Goal: Task Accomplishment & Management: Complete application form

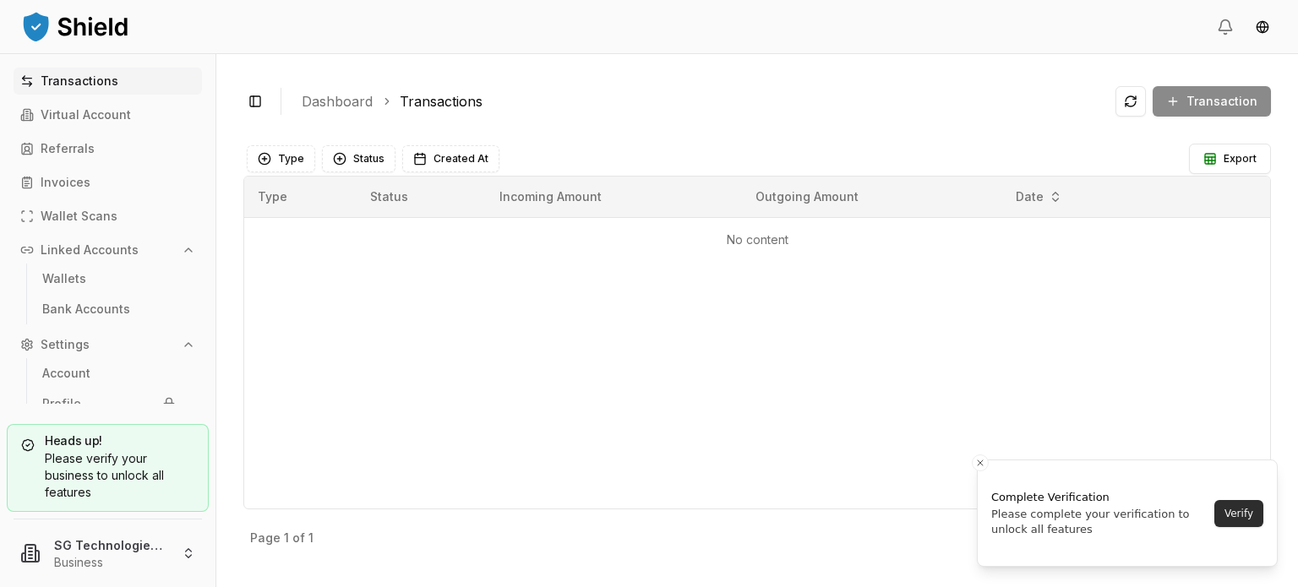
click at [1247, 518] on button "Verify" at bounding box center [1239, 513] width 49 height 27
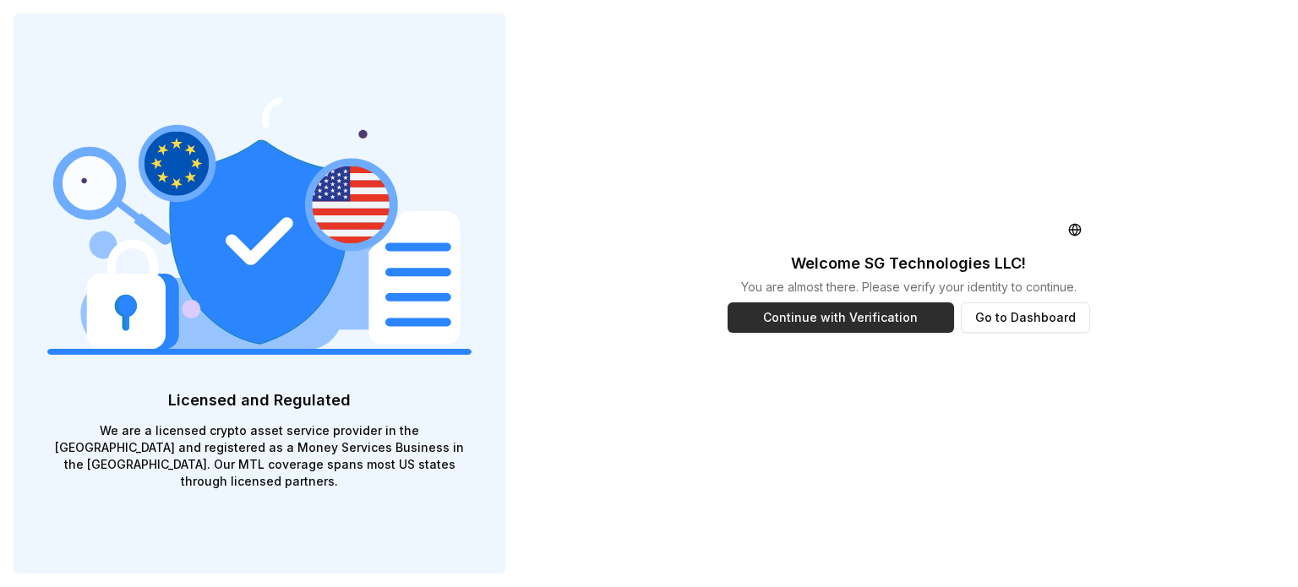
click at [836, 313] on button "Continue with Verification" at bounding box center [841, 318] width 227 height 30
click at [977, 320] on button "Go to Dashboard" at bounding box center [1025, 318] width 129 height 30
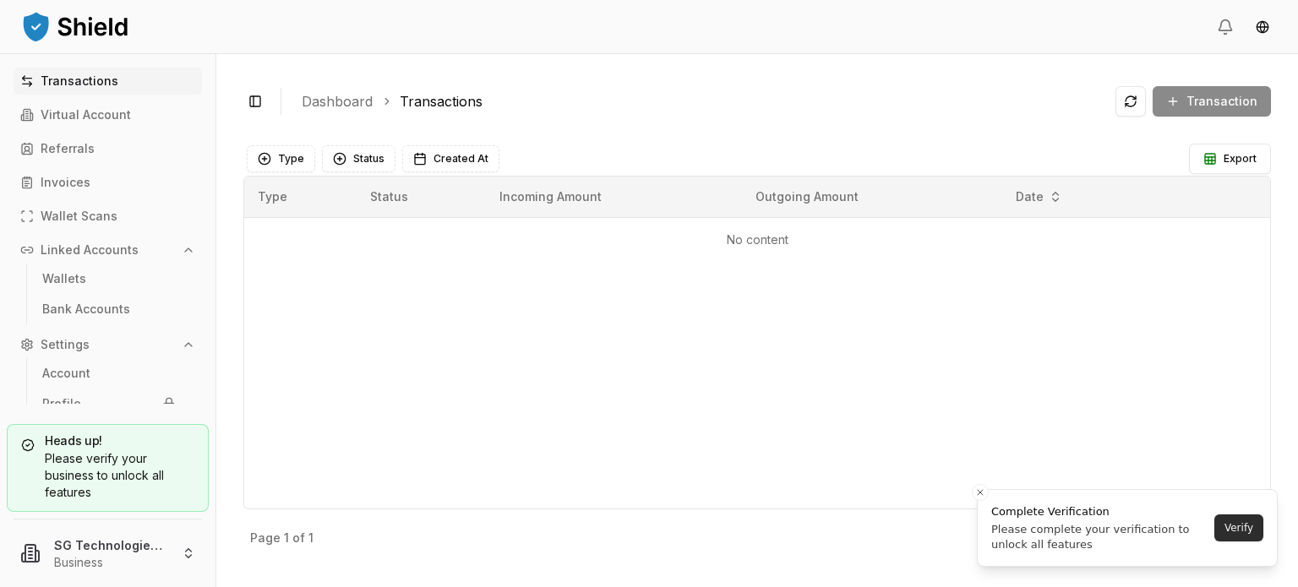
click at [1227, 515] on button "Verify" at bounding box center [1239, 528] width 49 height 27
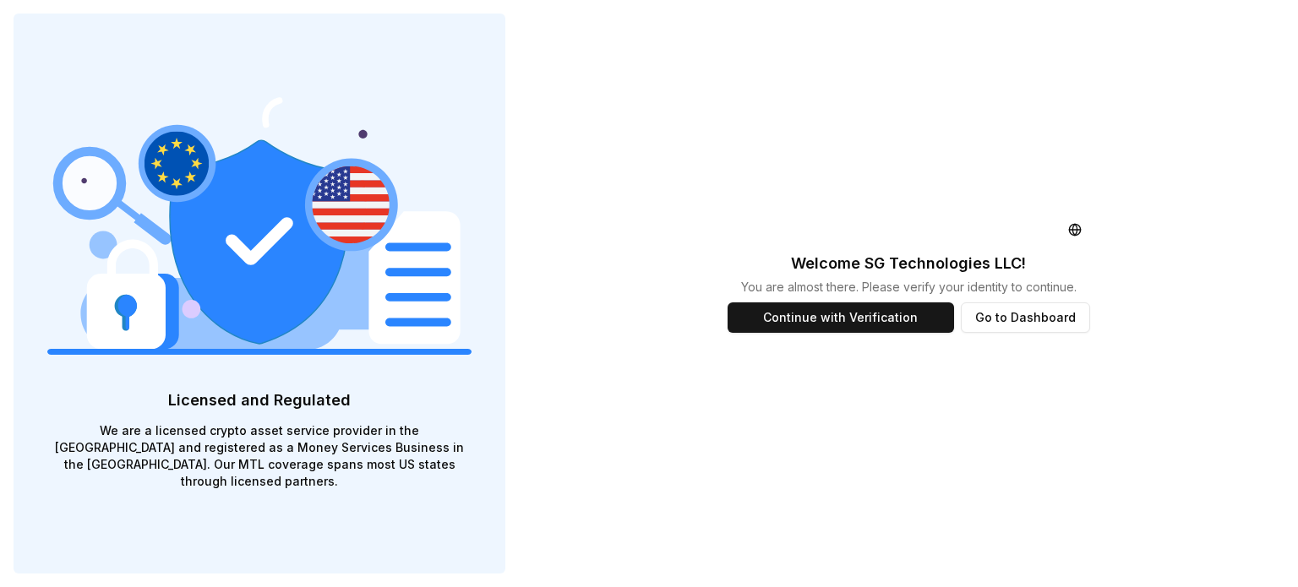
click at [1191, 462] on div "Welcome SG Technologies LLC ! You are almost there. Please verify your identity…" at bounding box center [908, 293] width 779 height 587
click at [845, 319] on button "Continue with Verification" at bounding box center [841, 318] width 227 height 30
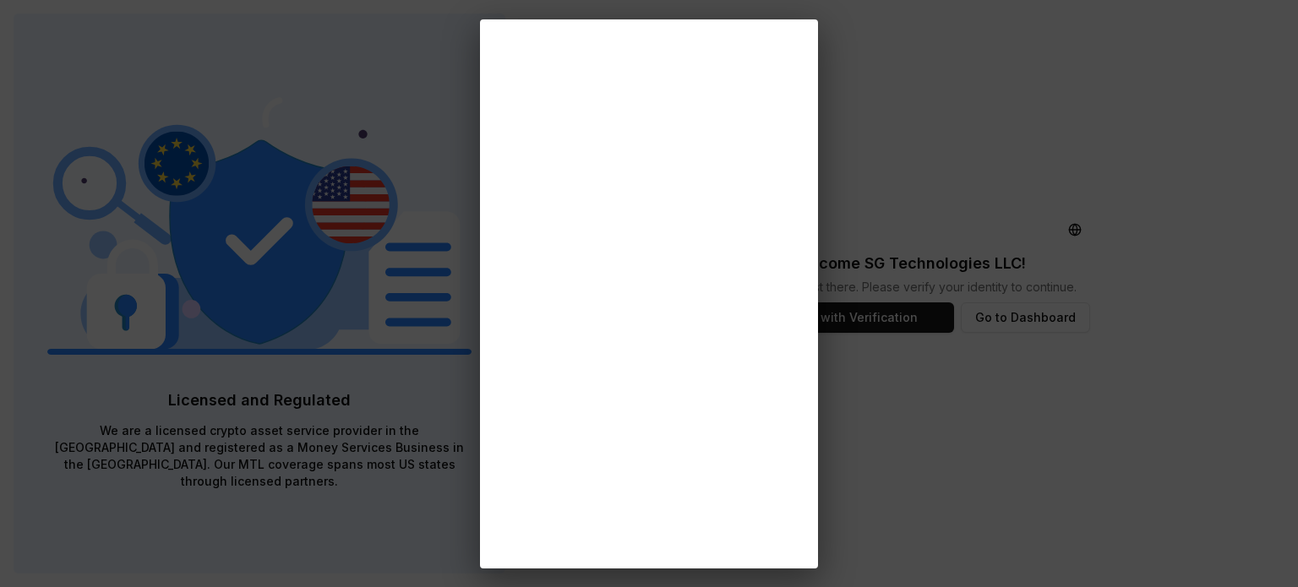
click at [1159, 361] on div at bounding box center [649, 293] width 1298 height 587
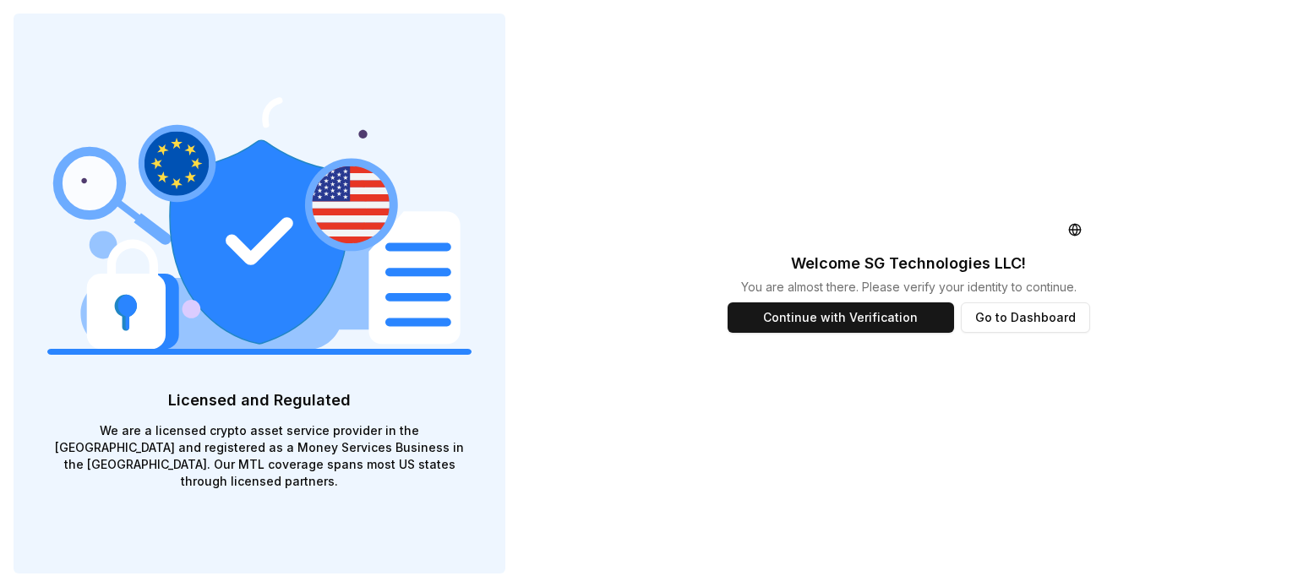
click at [730, 415] on div "Welcome SG Technologies LLC ! You are almost there. Please verify your identity…" at bounding box center [909, 293] width 390 height 587
click at [1001, 317] on button "Go to Dashboard" at bounding box center [1025, 318] width 129 height 30
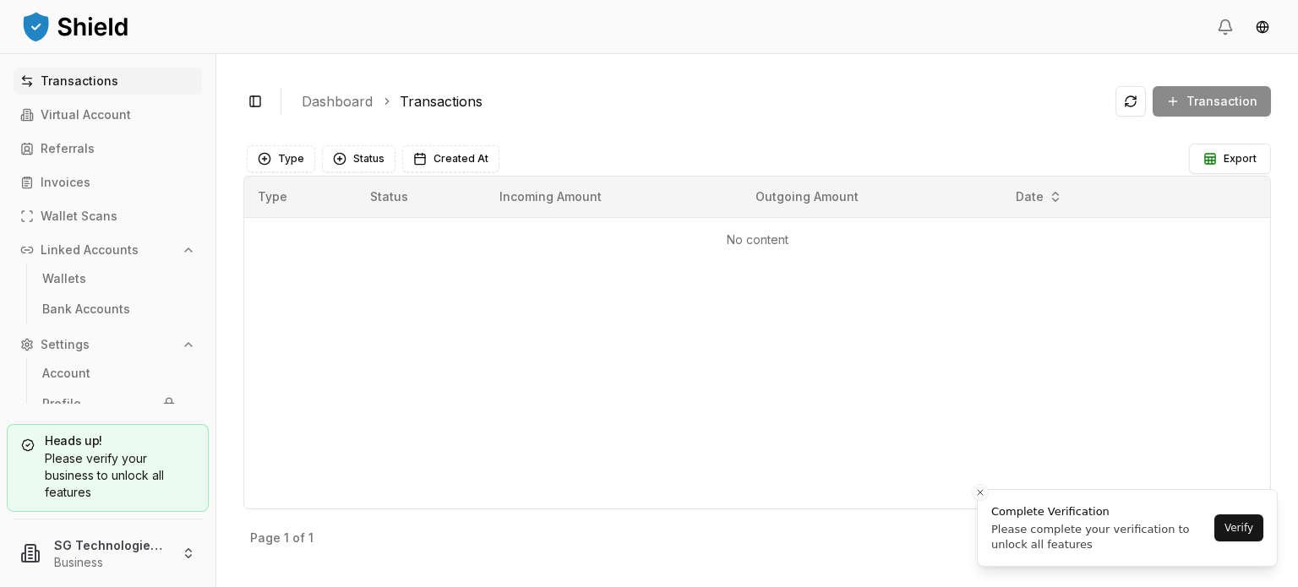
click at [587, 352] on div "Type Status Incoming Amount Outgoing Amount Date No content" at bounding box center [757, 343] width 1028 height 334
click at [573, 369] on div "Type Status Incoming Amount Outgoing Amount Date No content" at bounding box center [757, 343] width 1028 height 334
click at [696, 129] on div "Toggle Sidebar Dashboard Transactions Transaction No content Type Status Create…" at bounding box center [757, 320] width 1082 height 533
click at [682, 353] on div "Type Status Incoming Amount Outgoing Amount Date No content" at bounding box center [757, 343] width 1028 height 334
click at [1102, 33] on header at bounding box center [649, 27] width 1298 height 54
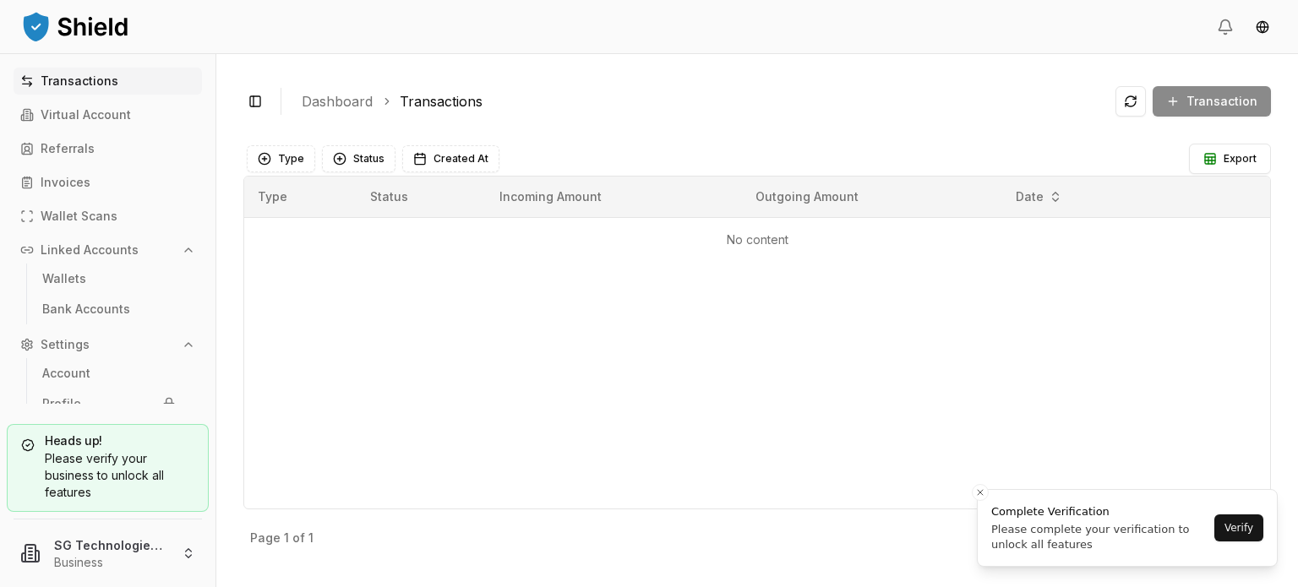
click at [861, 391] on div "Type Status Incoming Amount Outgoing Amount Date No content" at bounding box center [757, 343] width 1028 height 334
click at [748, 90] on div "Toggle Sidebar Dashboard Transactions Transaction" at bounding box center [757, 101] width 1028 height 41
click at [598, 381] on div "Type Status Incoming Amount Outgoing Amount Date No content" at bounding box center [757, 343] width 1028 height 334
click at [663, 96] on ol "Dashboard Transactions" at bounding box center [702, 101] width 800 height 20
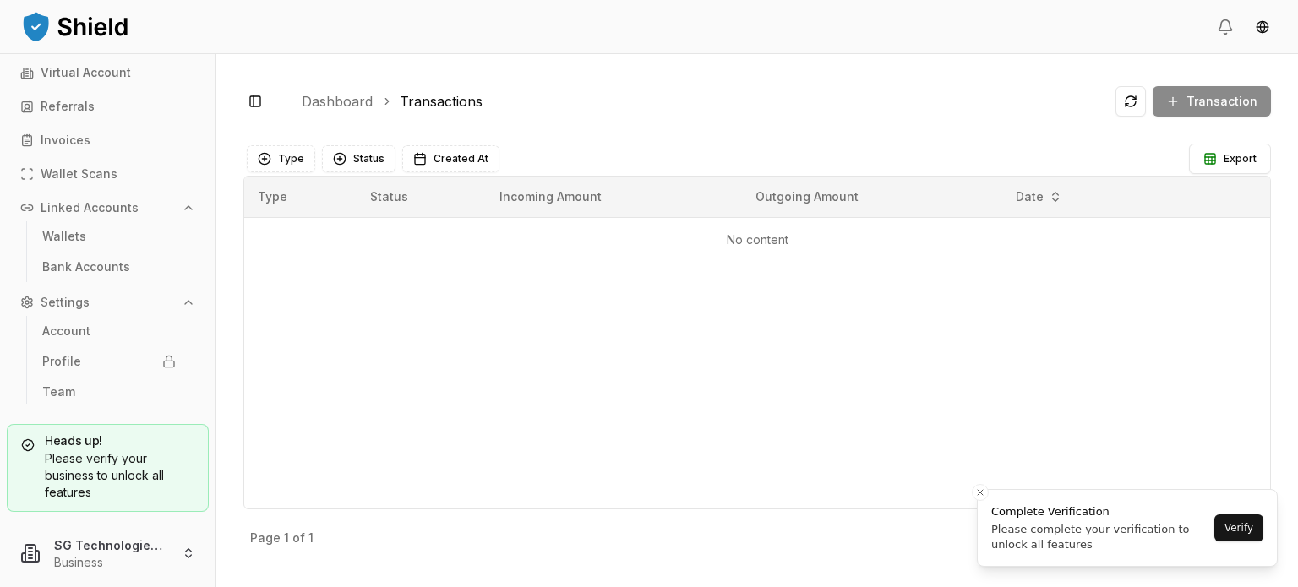
scroll to position [46, 0]
click at [132, 547] on html "Transactions Virtual Account Referrals Invoices Wallet Scans Linked Accounts Wa…" at bounding box center [649, 293] width 1298 height 587
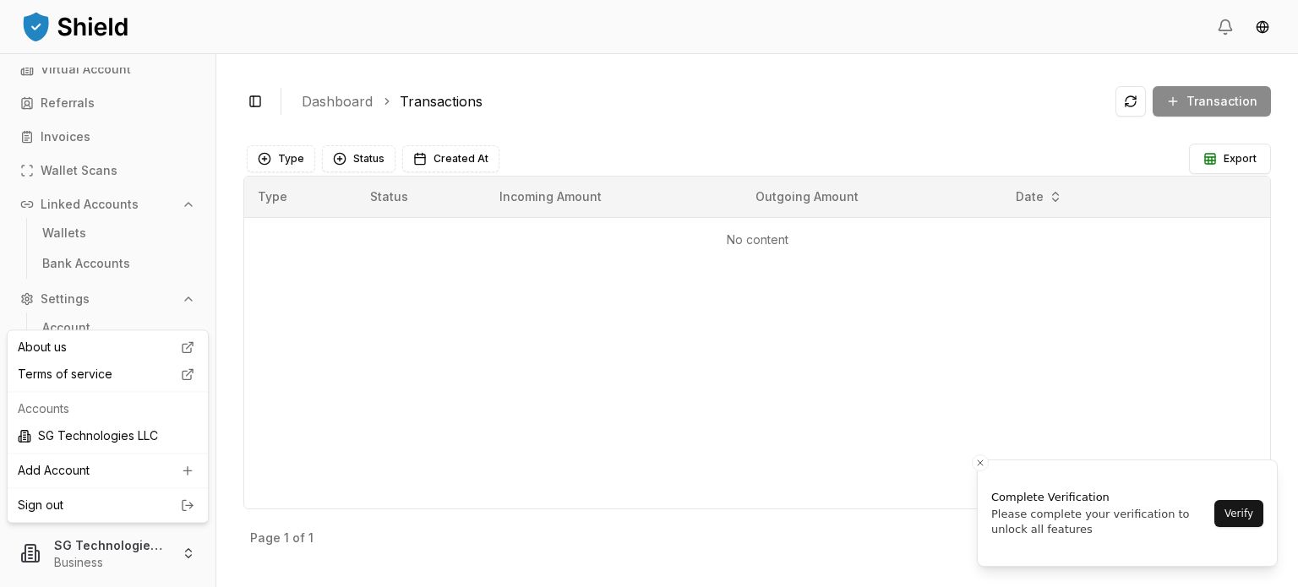
click at [1114, 466] on html "Transactions Virtual Account Referrals Invoices Wallet Scans Linked Accounts Wa…" at bounding box center [649, 293] width 1298 height 587
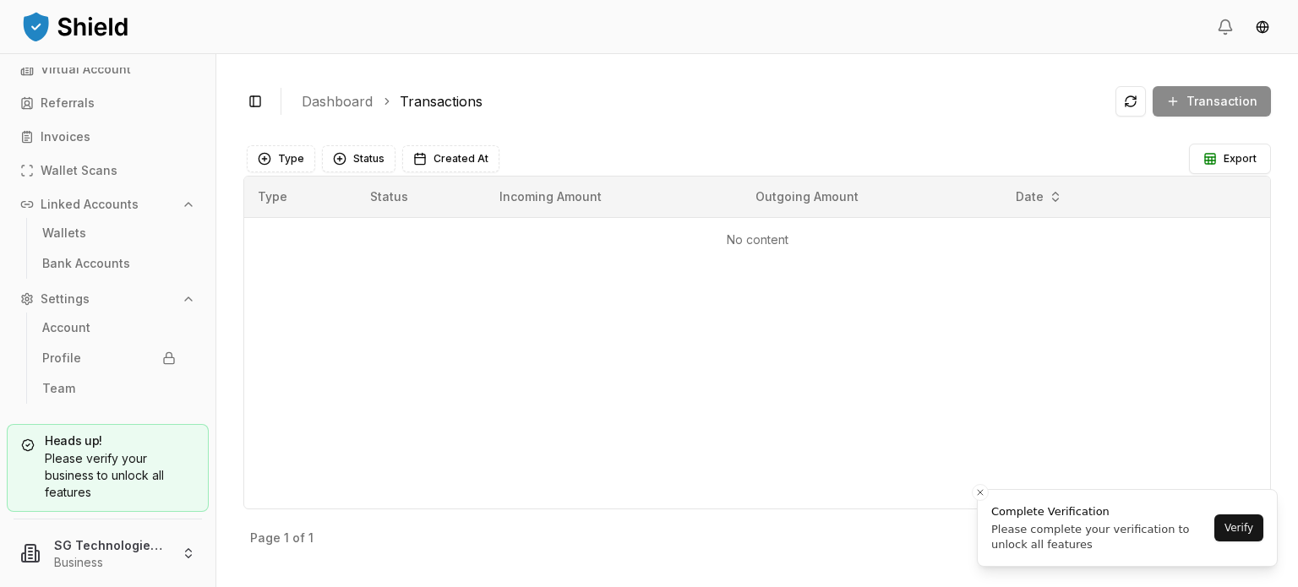
click at [1121, 363] on div "Type Status Incoming Amount Outgoing Amount Date No content" at bounding box center [757, 343] width 1028 height 334
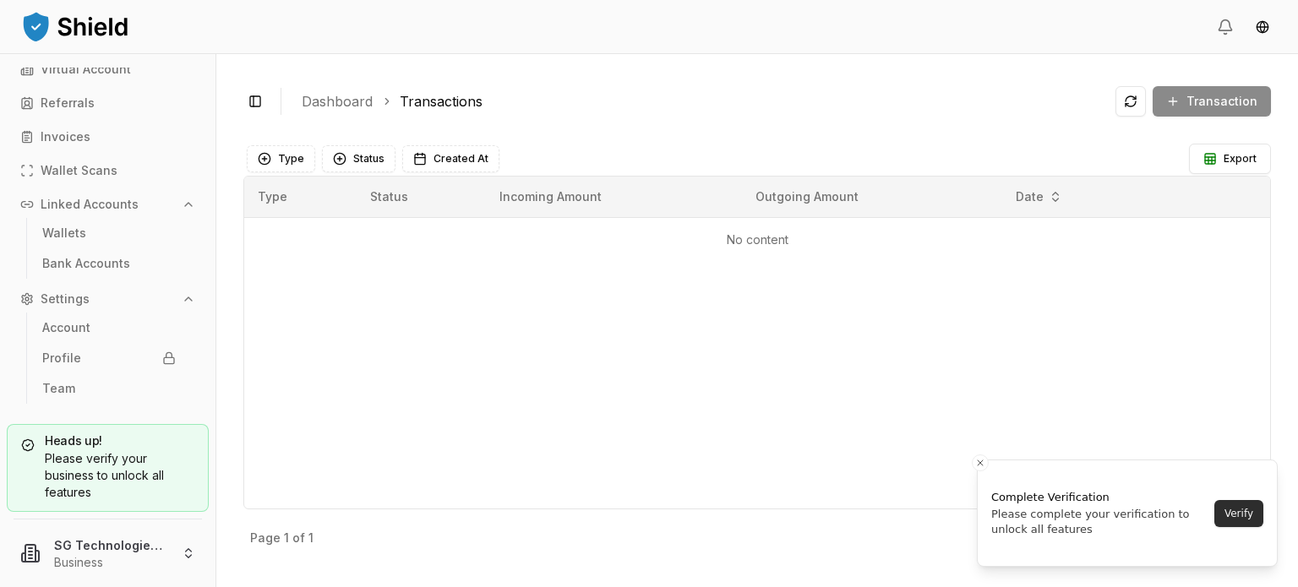
click at [1238, 515] on button "Verify" at bounding box center [1239, 513] width 49 height 27
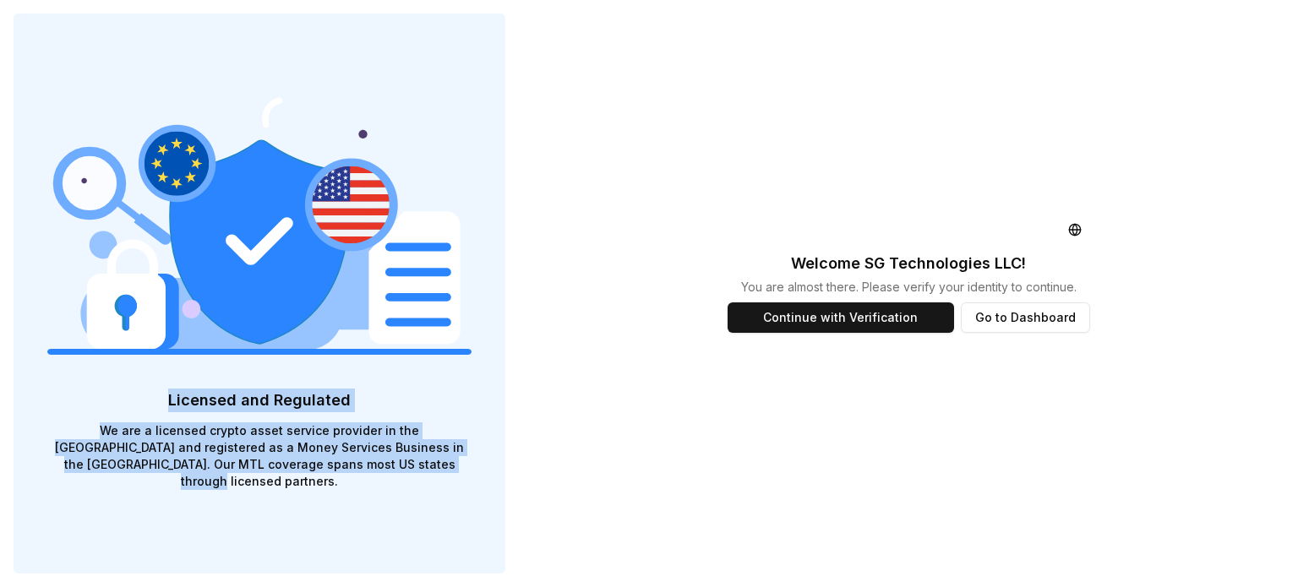
drag, startPoint x: 169, startPoint y: 398, endPoint x: 284, endPoint y: 484, distance: 143.7
click at [284, 484] on div "Licensed and Regulated We are a licensed crypto asset service provider in the […" at bounding box center [259, 439] width 424 height 101
copy div "Licensed and Regulated We are a licensed crypto asset service provider in the […"
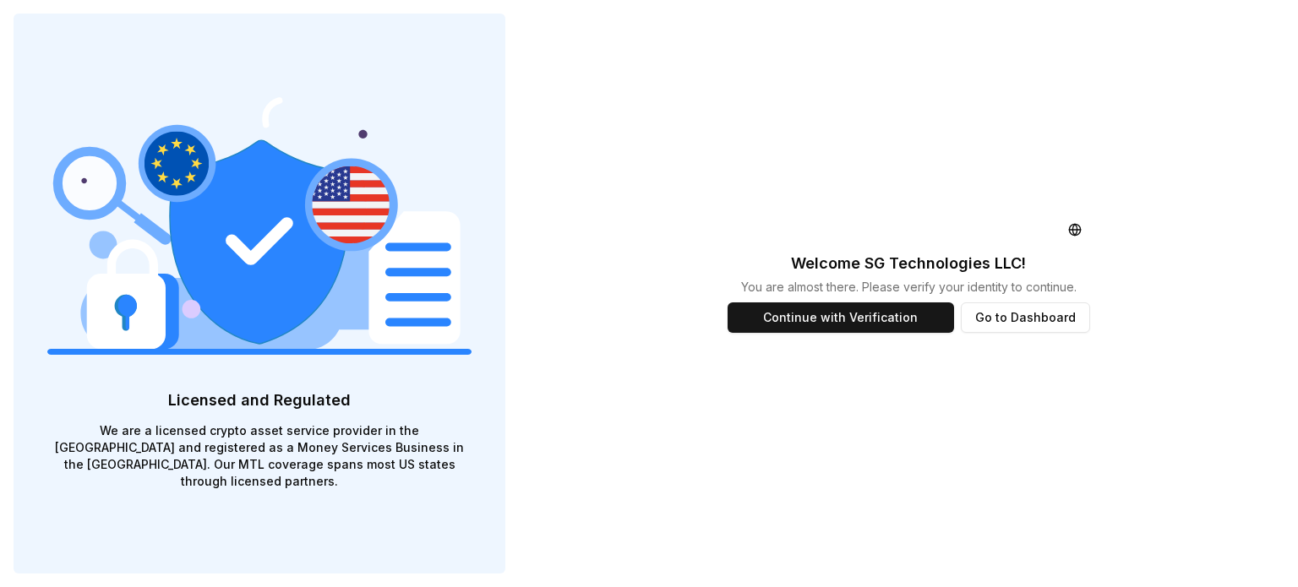
click at [875, 414] on div "Welcome SG Technologies LLC ! You are almost there. Please verify your identity…" at bounding box center [909, 293] width 390 height 587
click at [865, 325] on button "Continue with Verification" at bounding box center [841, 318] width 227 height 30
click at [1004, 314] on button "Go to Dashboard" at bounding box center [1025, 318] width 129 height 30
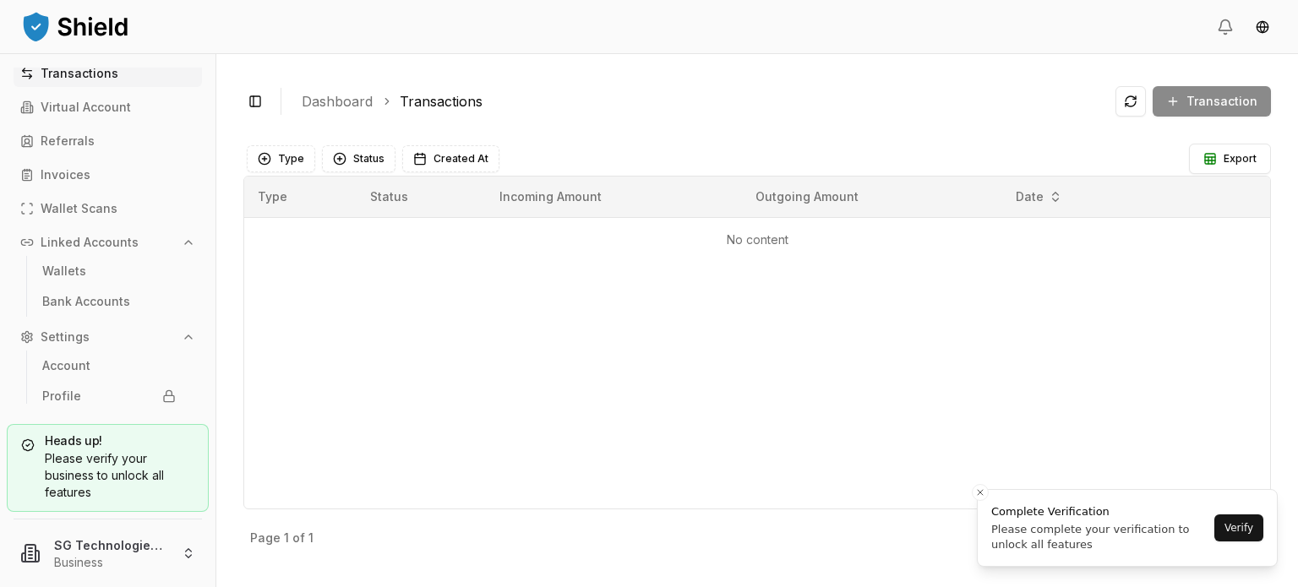
scroll to position [10, 0]
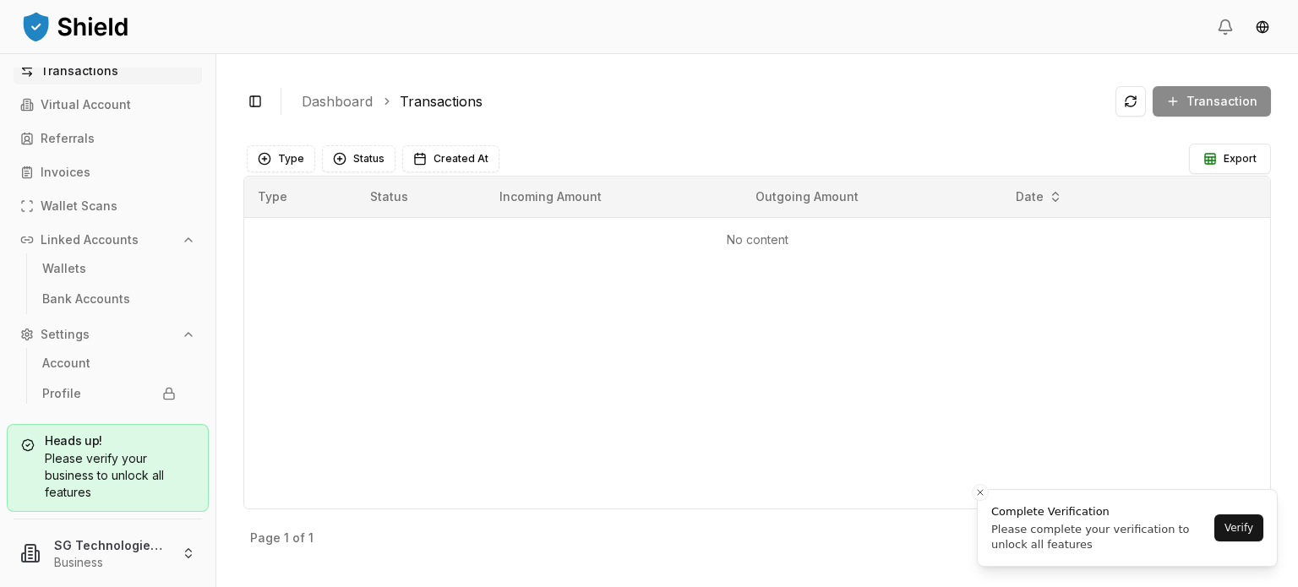
click at [87, 459] on div "Please verify your business to unlock all features" at bounding box center [107, 476] width 173 height 51
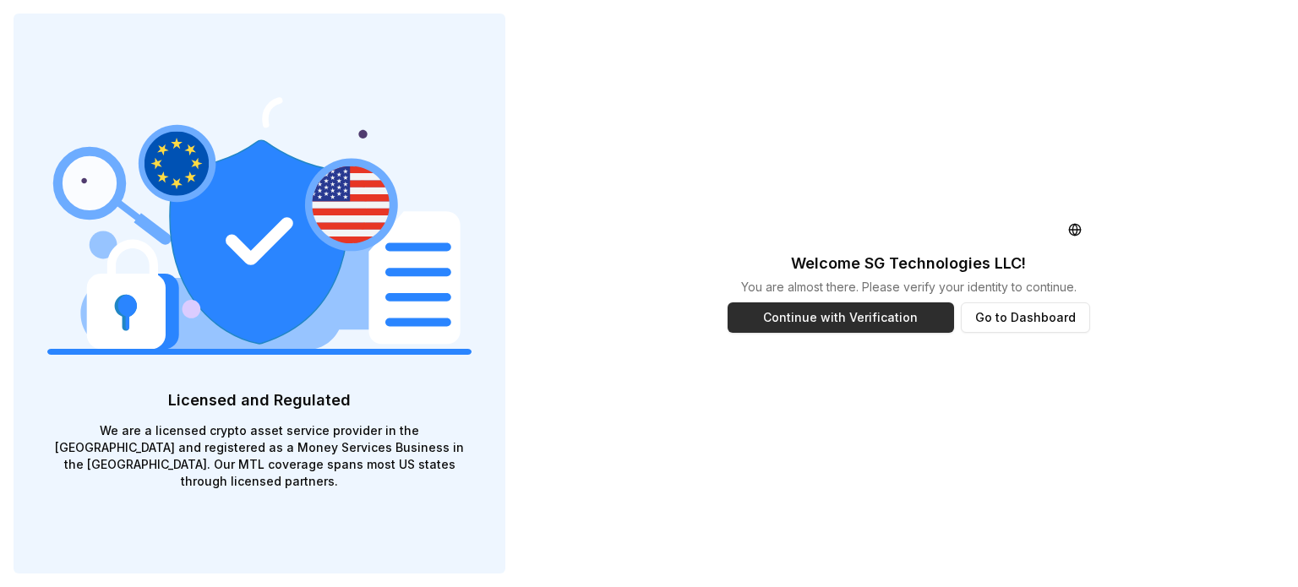
click at [857, 320] on button "Continue with Verification" at bounding box center [841, 318] width 227 height 30
click at [1050, 330] on button "Go to Dashboard" at bounding box center [1025, 318] width 129 height 30
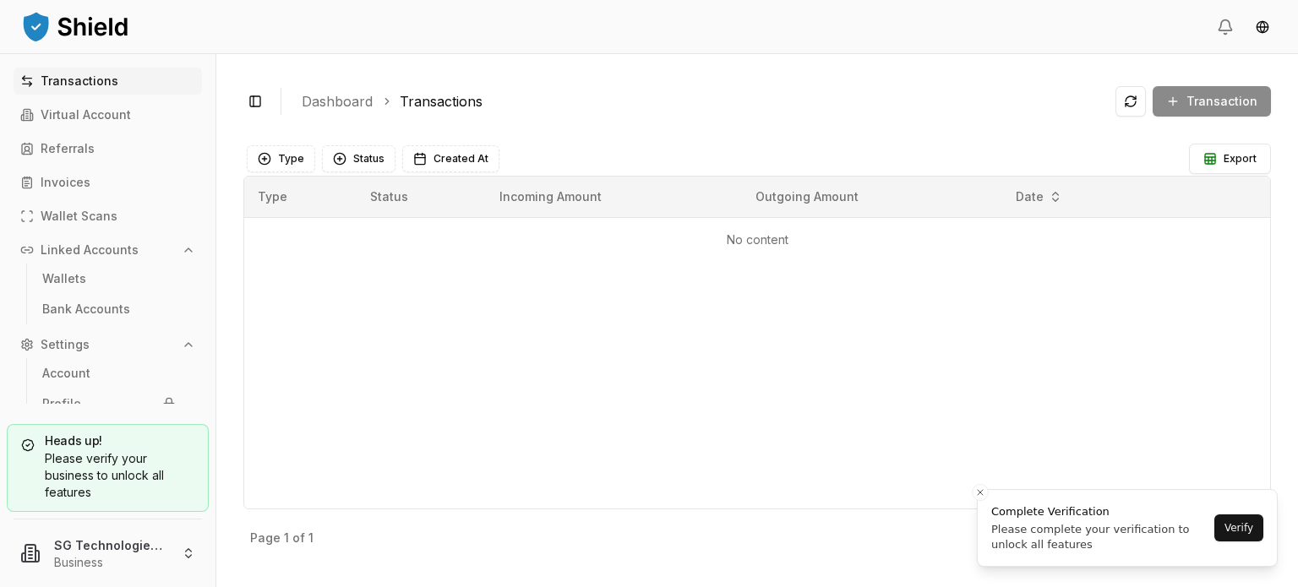
scroll to position [46, 0]
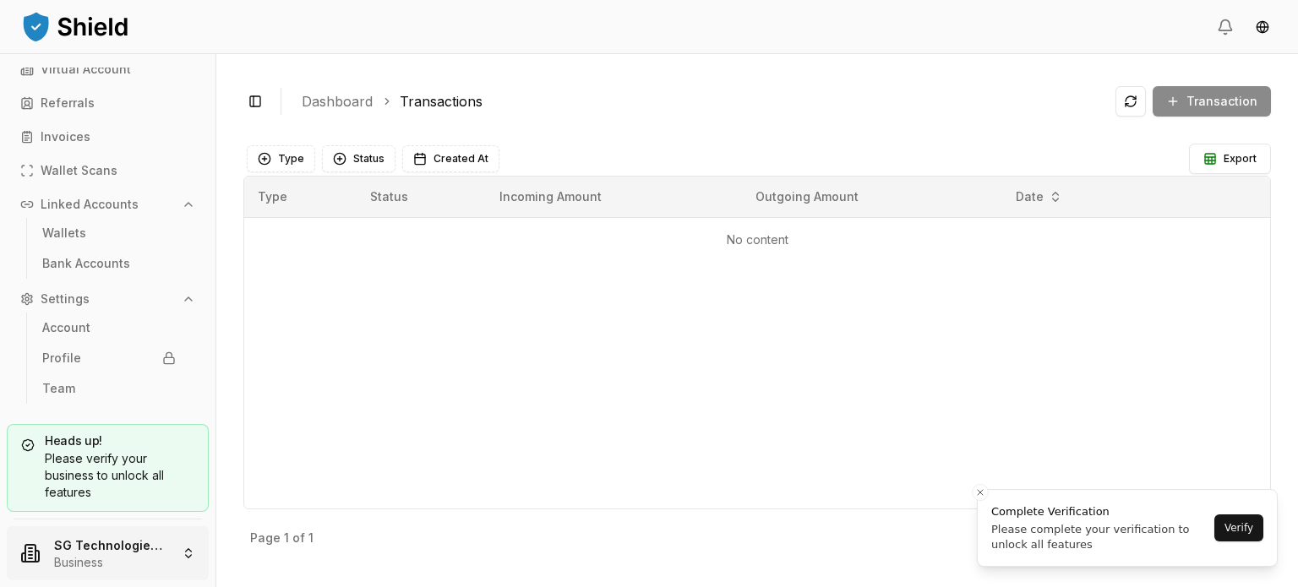
click at [186, 560] on html "Transactions Virtual Account Referrals Invoices Wallet Scans Linked Accounts Wa…" at bounding box center [649, 293] width 1298 height 587
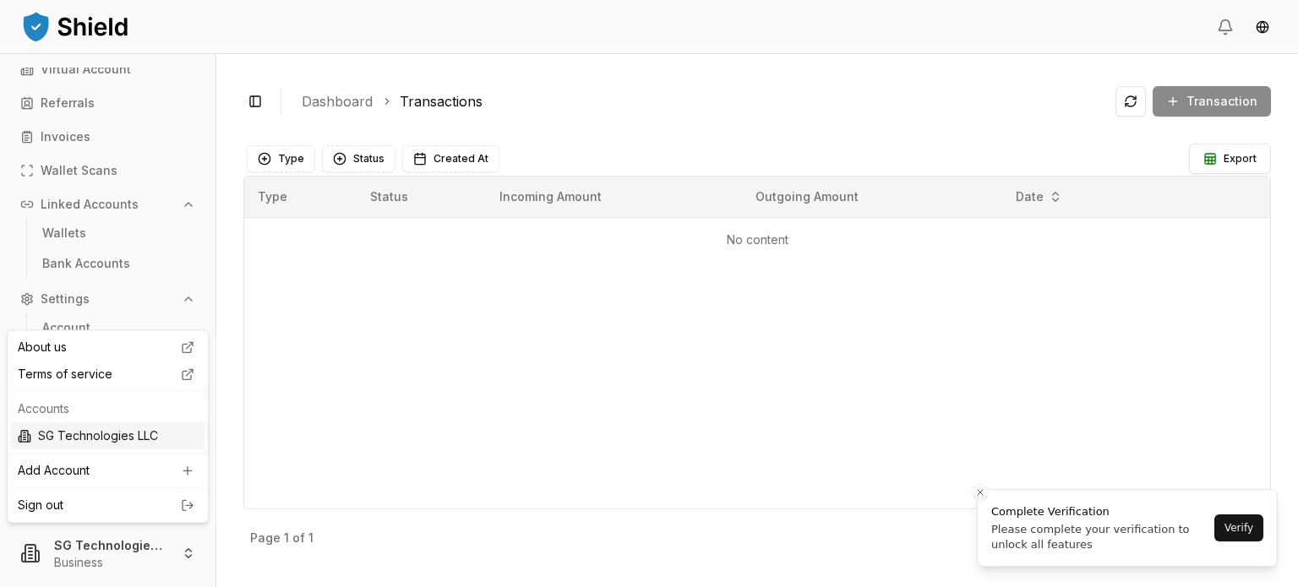
click at [146, 436] on div "SG Technologies LLC" at bounding box center [108, 436] width 194 height 27
click at [105, 543] on html "Transactions Virtual Account Referrals Invoices Wallet Scans Linked Accounts Wa…" at bounding box center [649, 293] width 1298 height 587
click at [106, 433] on div "SG Technologies LLC" at bounding box center [108, 436] width 194 height 27
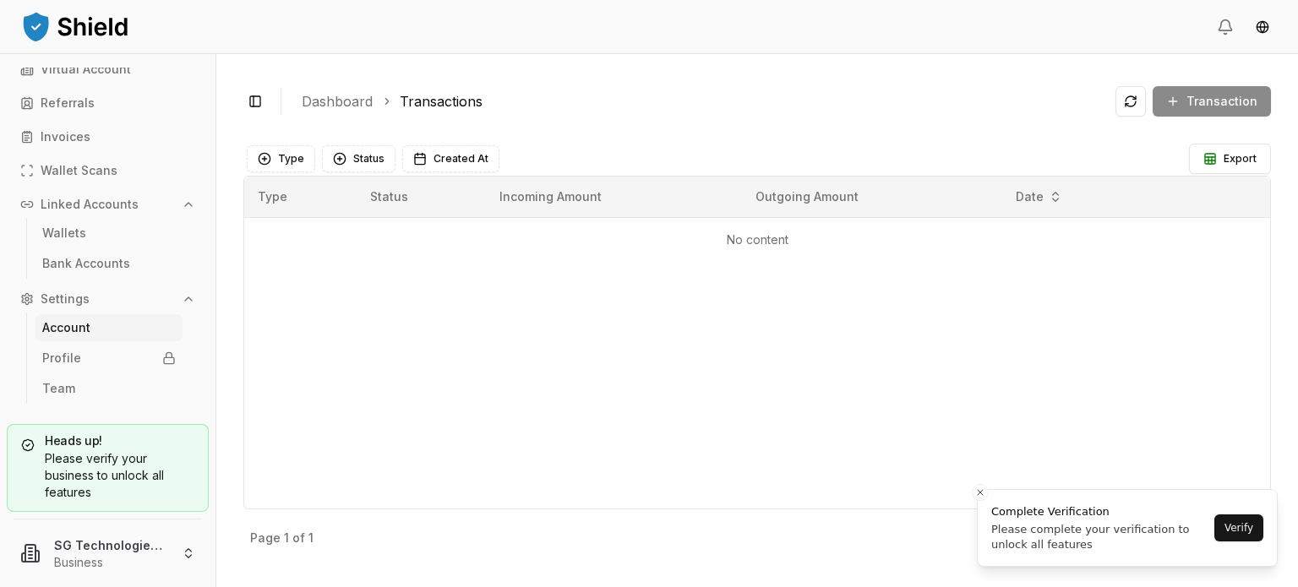
click at [81, 326] on p "Account" at bounding box center [66, 328] width 48 height 12
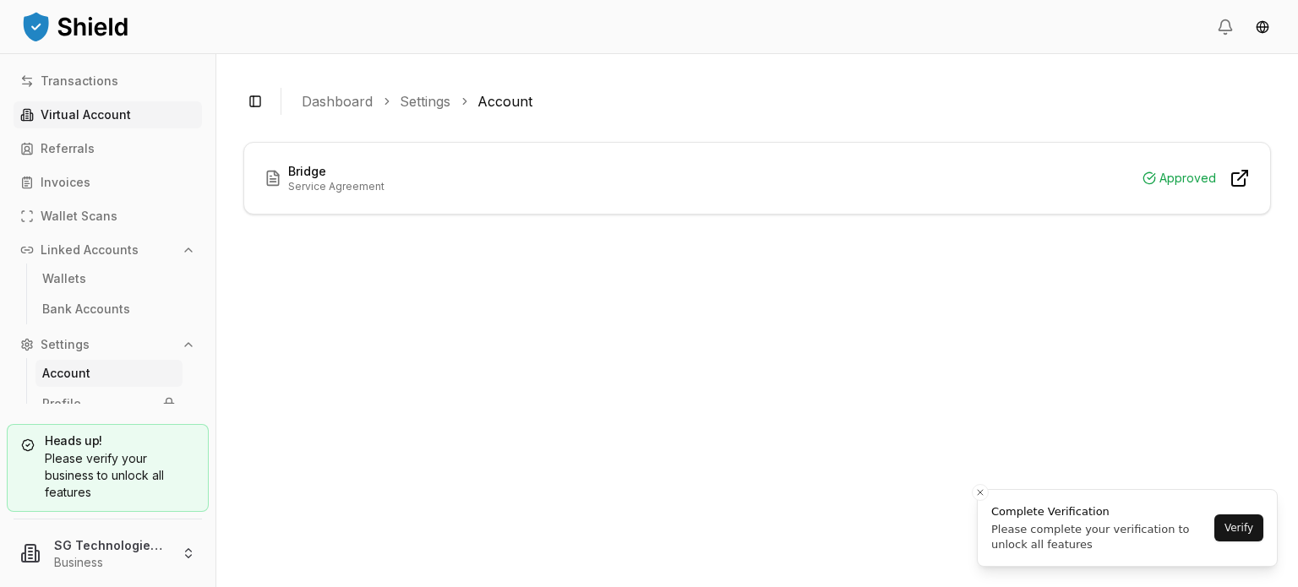
click at [100, 117] on p "Virtual Account" at bounding box center [86, 115] width 90 height 12
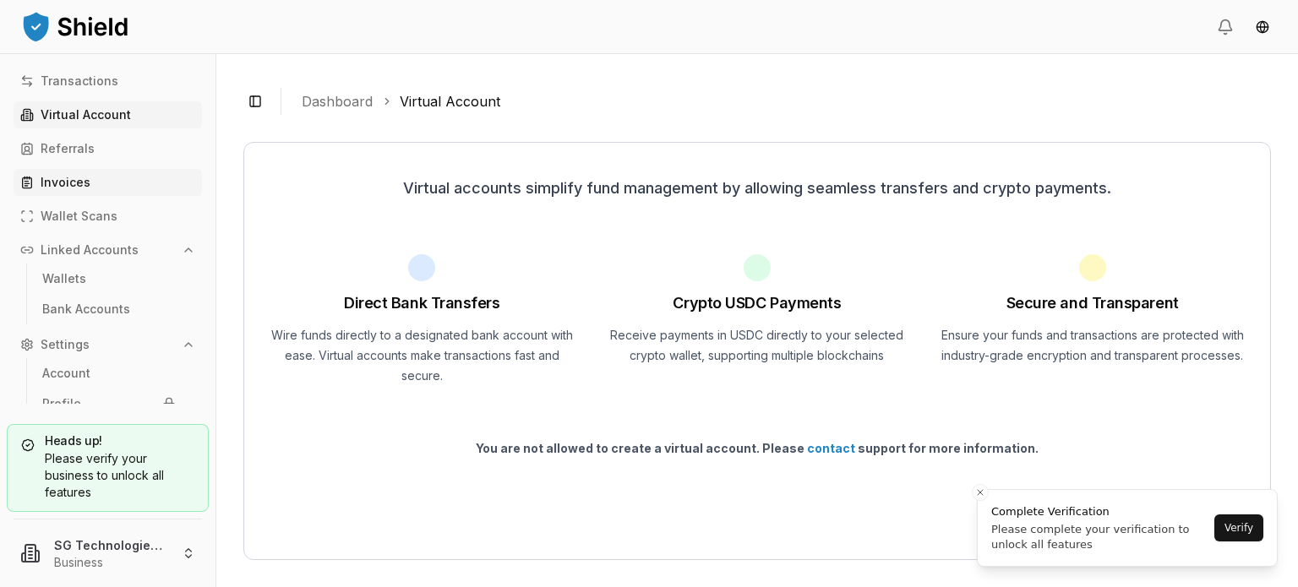
scroll to position [46, 0]
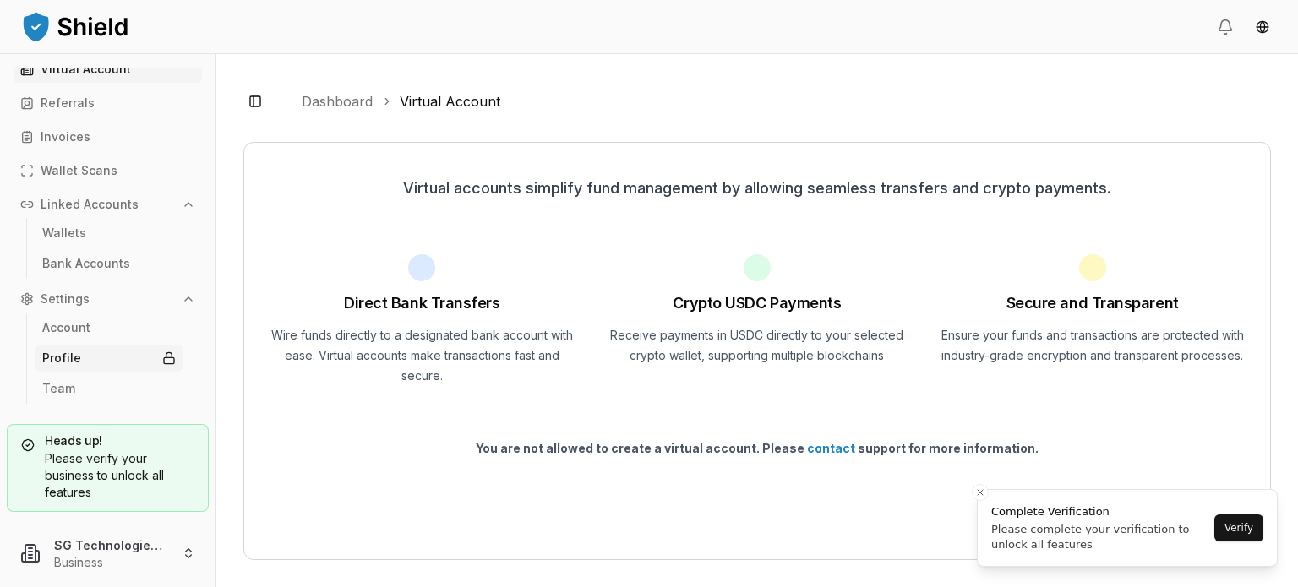
click at [112, 360] on link "Profile" at bounding box center [108, 358] width 147 height 27
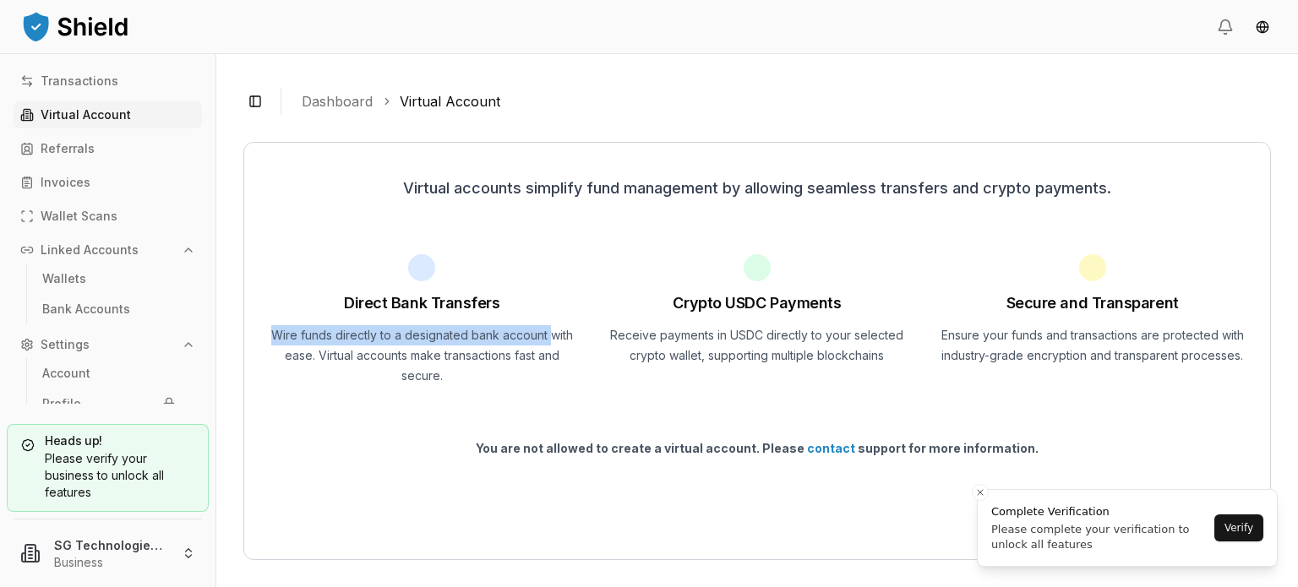
drag, startPoint x: 217, startPoint y: 311, endPoint x: 210, endPoint y: 366, distance: 55.5
click at [214, 358] on div "Transactions Virtual Account Referrals Invoices Wallet Scans Linked Accounts Wa…" at bounding box center [649, 320] width 1298 height 533
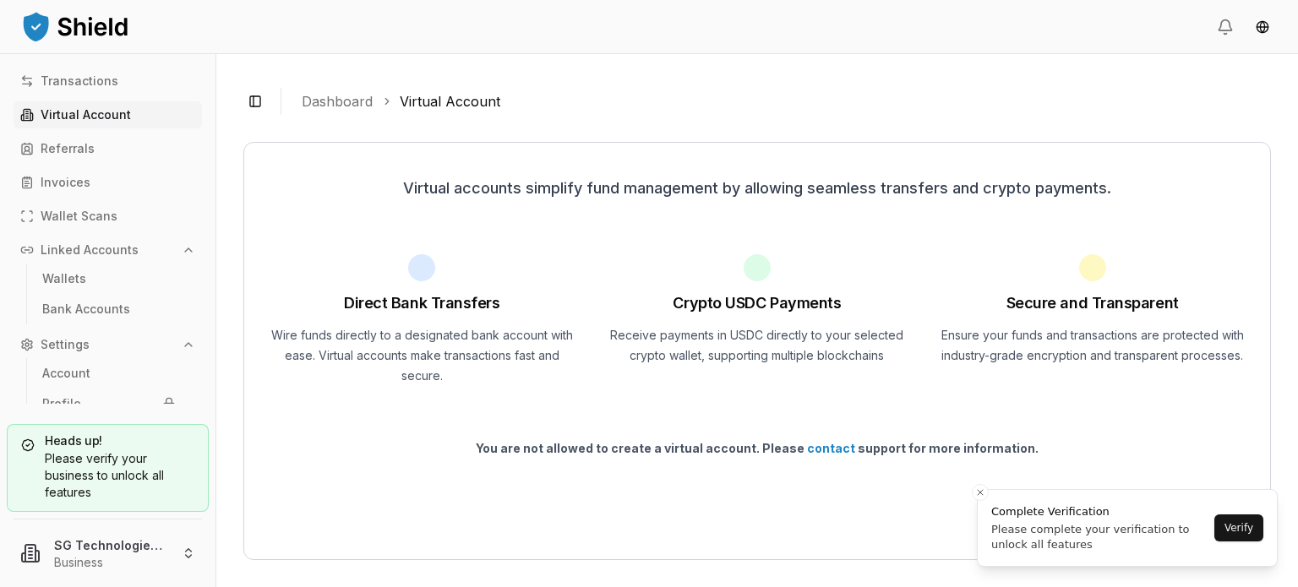
click at [265, 516] on div "Virtual accounts simplify fund management by allowing seamless transfers and cr…" at bounding box center [757, 351] width 1028 height 418
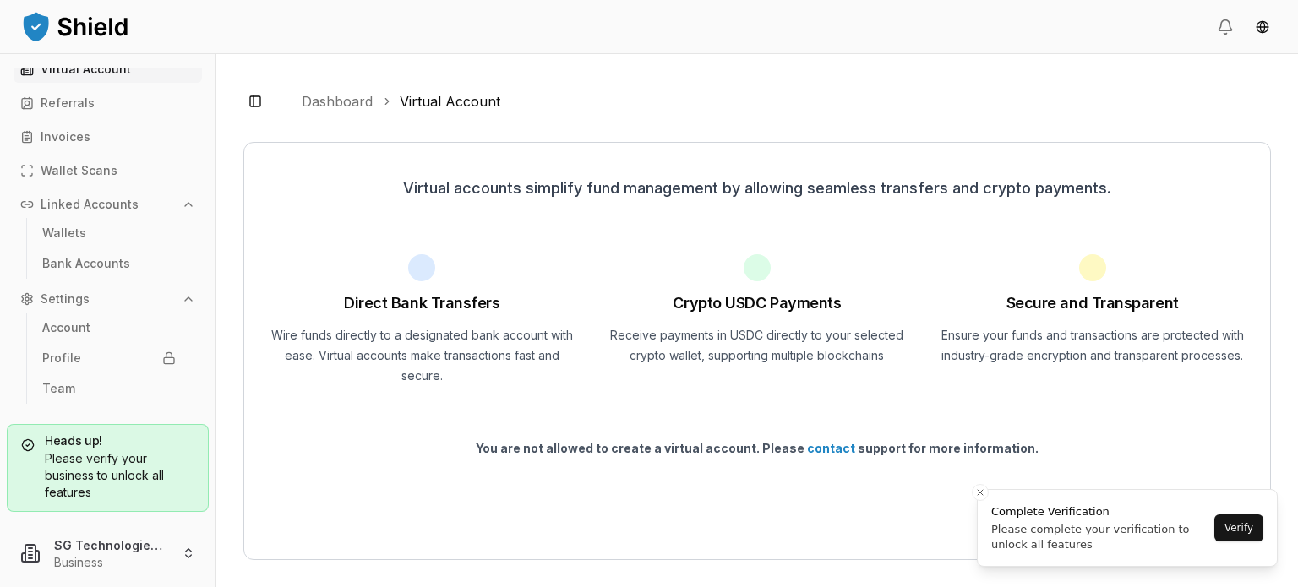
click at [133, 472] on div "Please verify your business to unlock all features" at bounding box center [107, 476] width 173 height 51
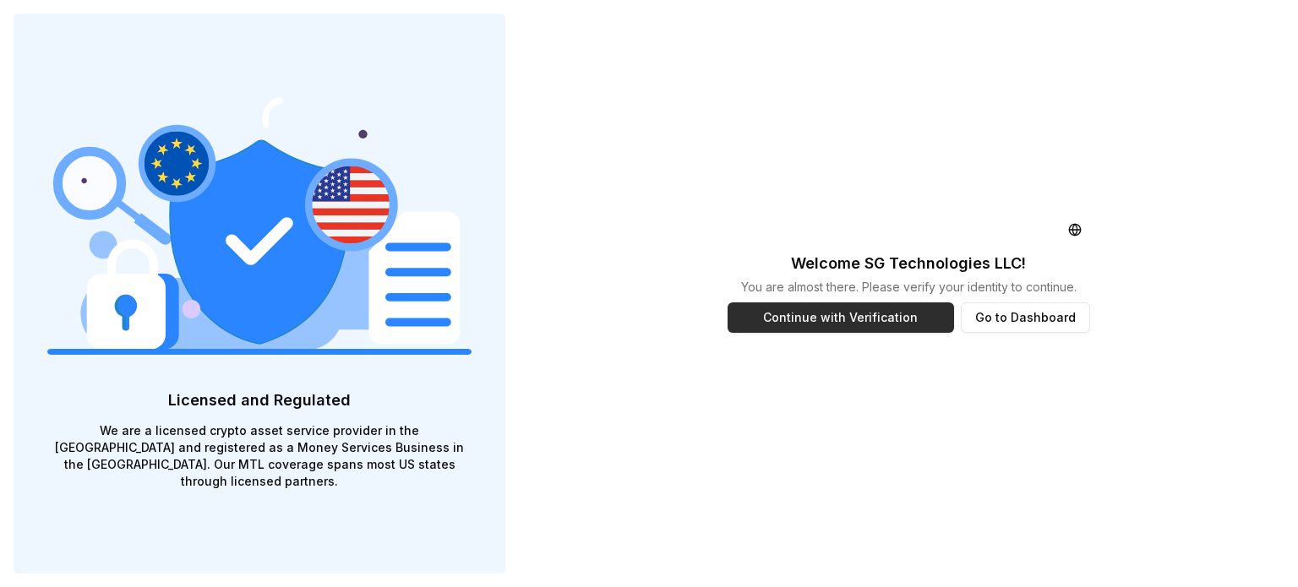
click at [920, 318] on button "Continue with Verification" at bounding box center [841, 318] width 227 height 30
click at [975, 327] on button "Go to Dashboard" at bounding box center [1025, 318] width 129 height 30
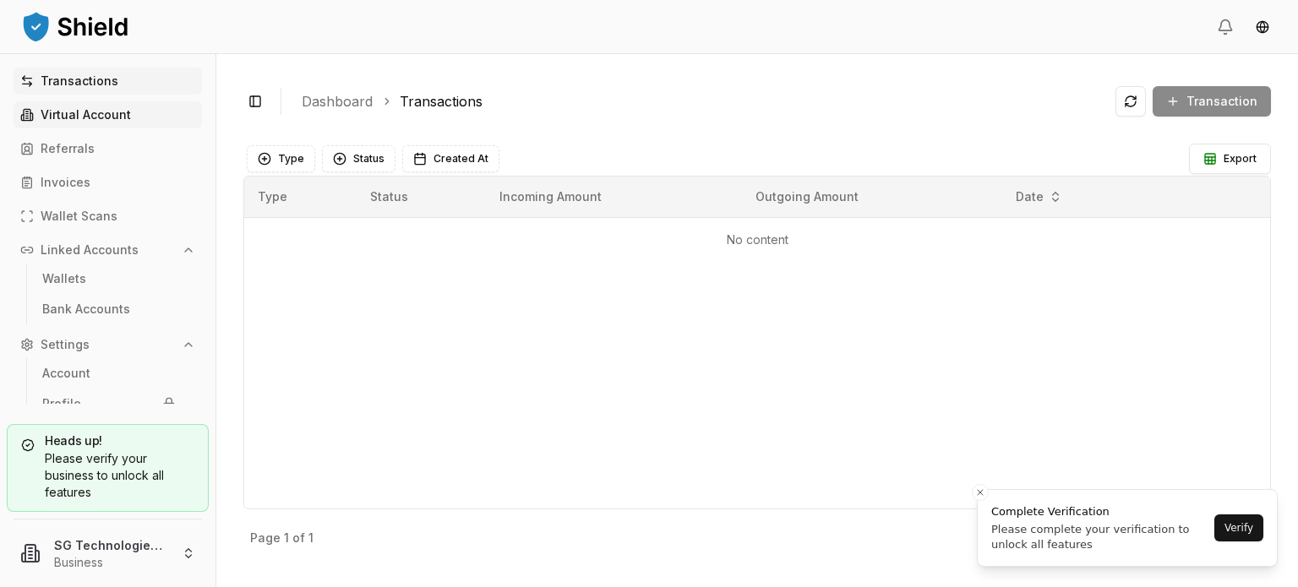
click at [63, 121] on p "Virtual Account" at bounding box center [86, 115] width 90 height 12
click at [41, 114] on p "Virtual Account" at bounding box center [86, 115] width 90 height 12
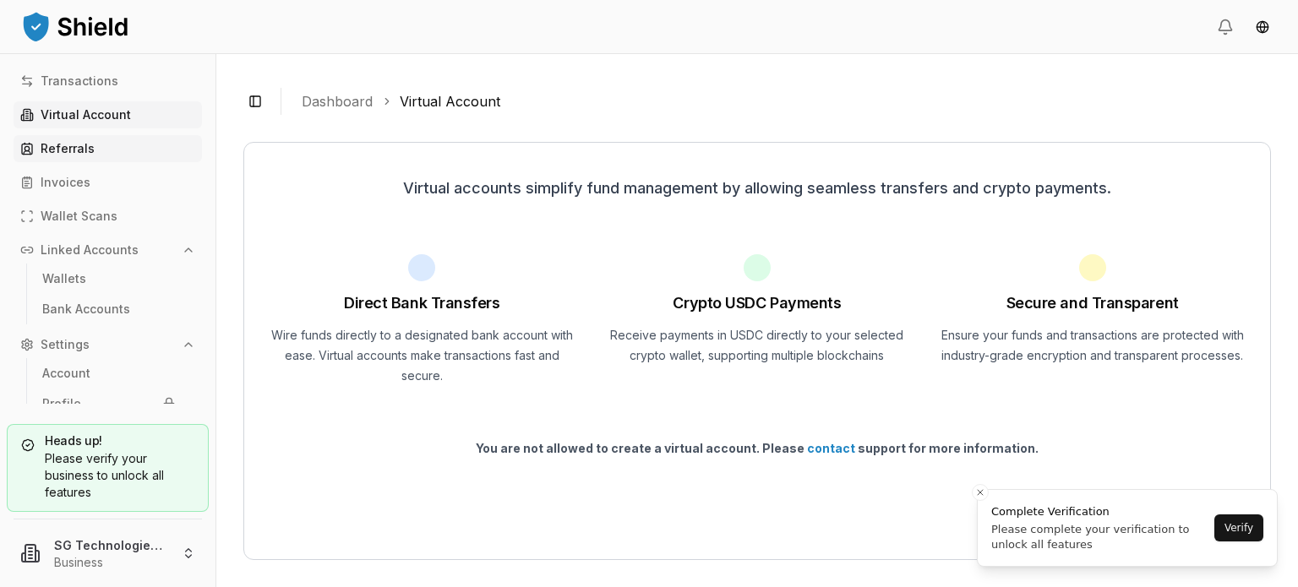
click at [74, 148] on p "Referrals" at bounding box center [68, 149] width 54 height 12
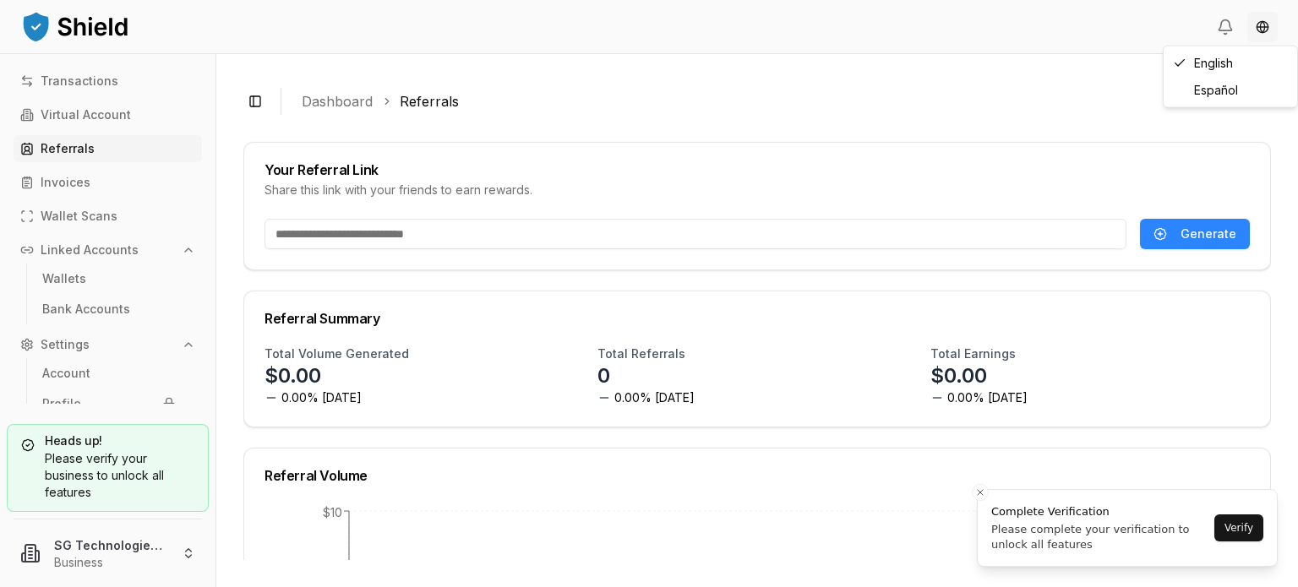
click at [1259, 23] on html "Transactions Virtual Account Referrals Invoices Wallet Scans Linked Accounts Wa…" at bounding box center [649, 293] width 1298 height 587
click at [1059, 32] on html "Transactions Virtual Account Referrals Invoices Wallet Scans Linked Accounts Wa…" at bounding box center [649, 293] width 1298 height 587
click at [83, 188] on p "Invoices" at bounding box center [66, 183] width 50 height 12
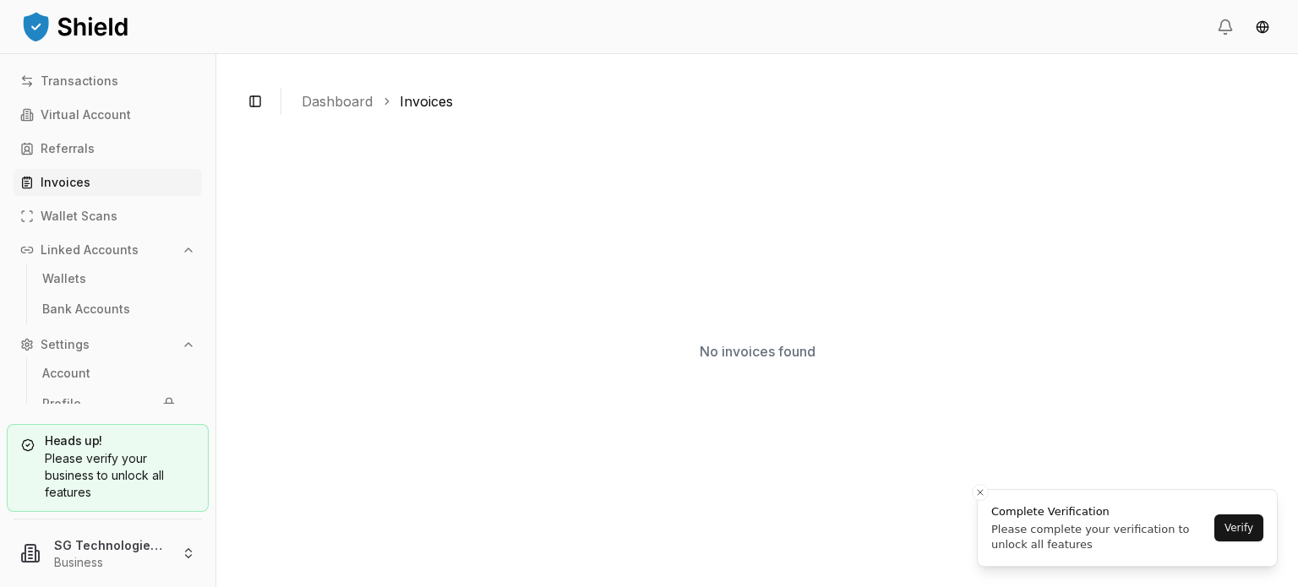
click at [88, 344] on p "Settings" at bounding box center [65, 345] width 49 height 12
click at [196, 352] on button "Settings" at bounding box center [108, 344] width 188 height 27
click at [68, 369] on p "Account" at bounding box center [66, 374] width 48 height 12
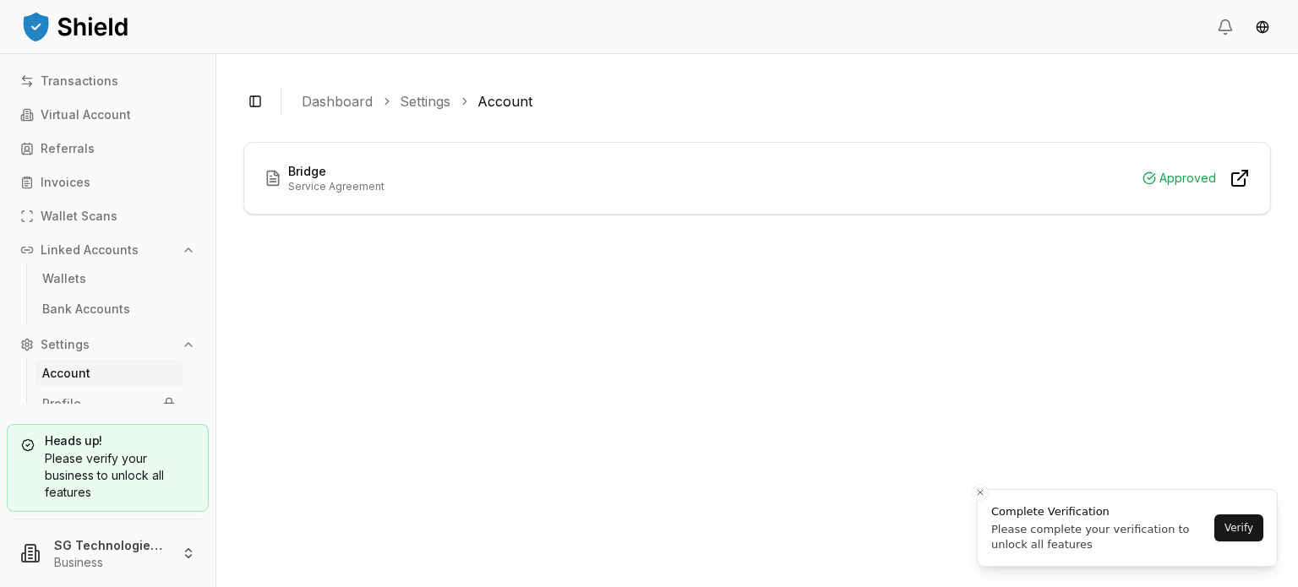
scroll to position [46, 0]
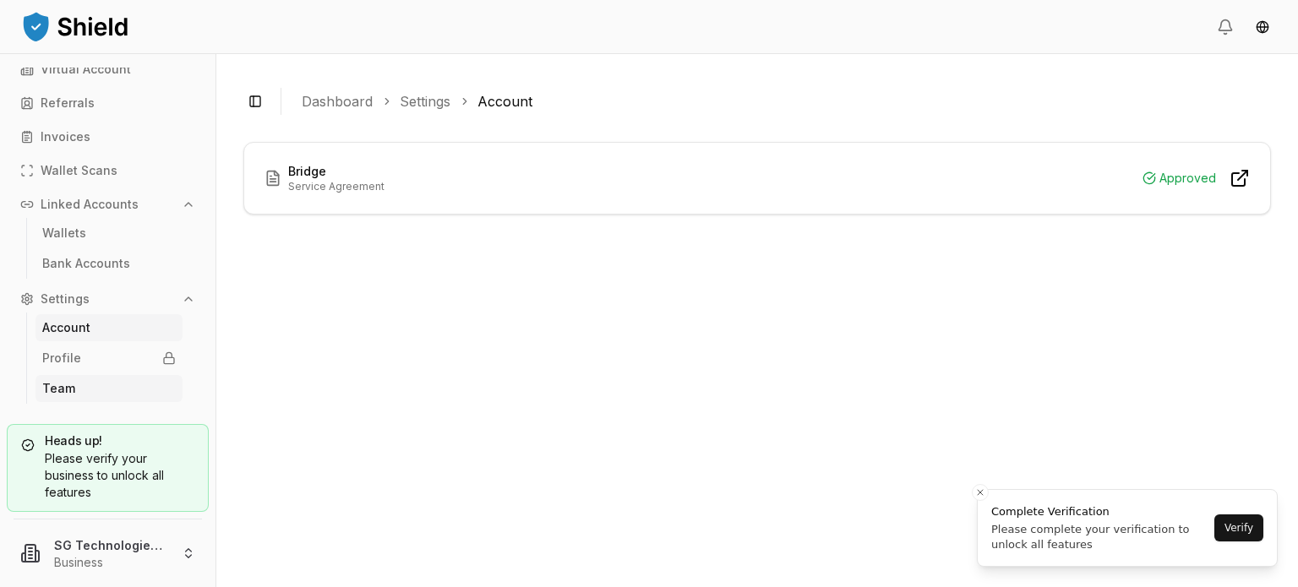
click at [81, 390] on link "Team" at bounding box center [108, 388] width 147 height 27
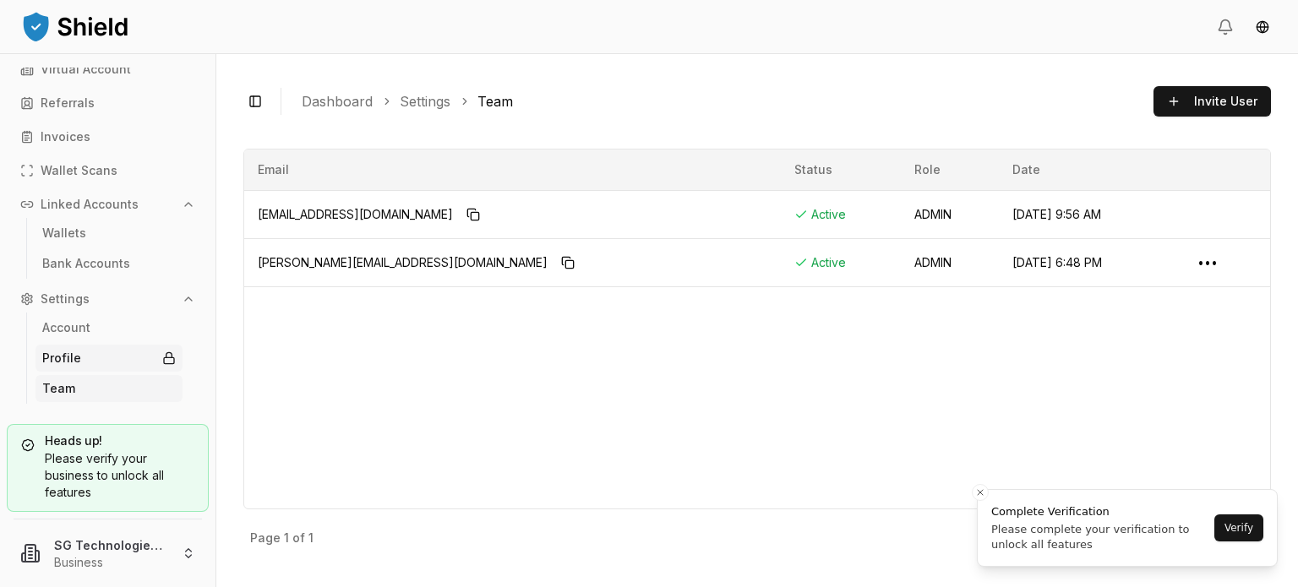
click at [78, 363] on p "Profile" at bounding box center [61, 358] width 39 height 12
click at [162, 358] on icon at bounding box center [169, 359] width 14 height 14
click at [129, 333] on link "Account" at bounding box center [108, 327] width 147 height 27
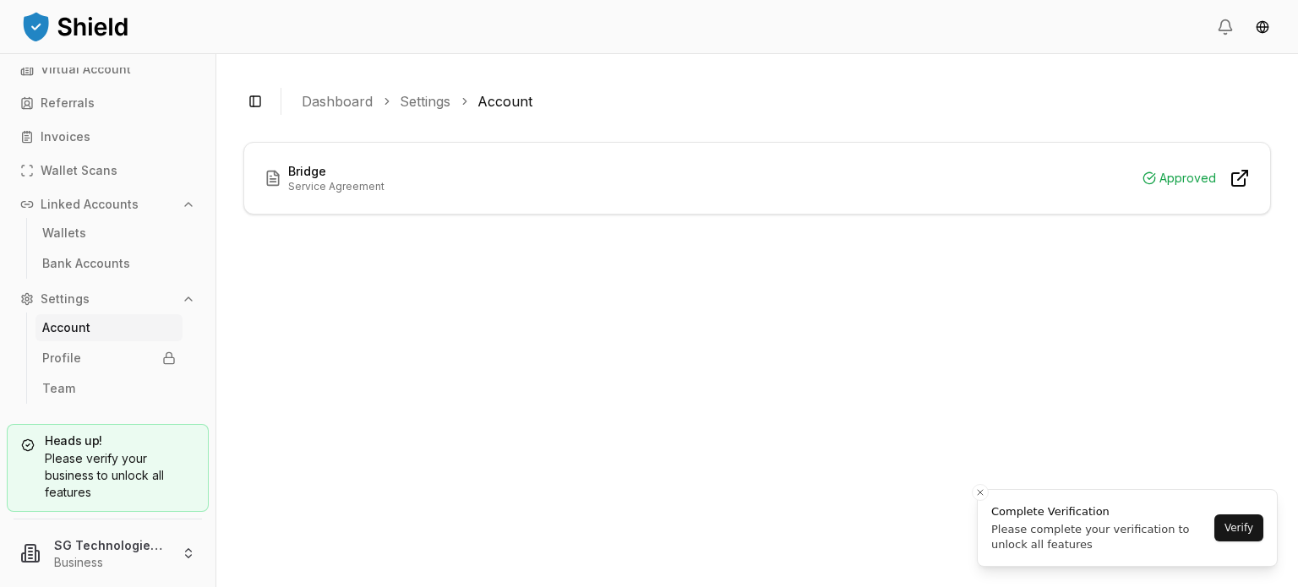
click at [105, 298] on button "Settings" at bounding box center [108, 299] width 188 height 27
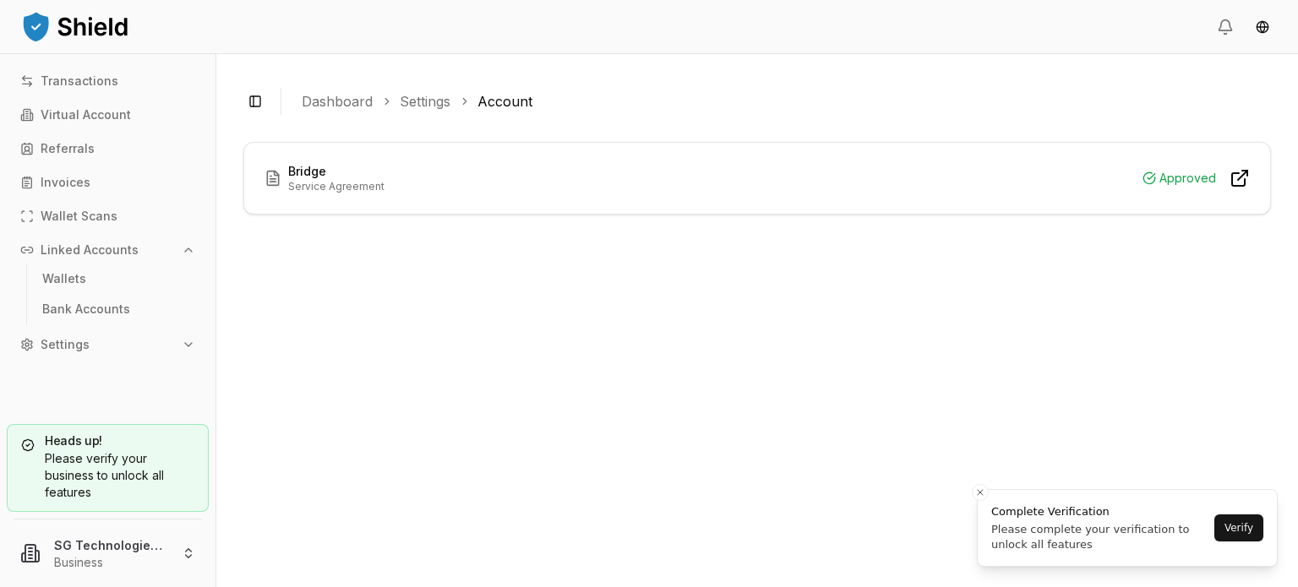
click at [134, 256] on p "Linked Accounts" at bounding box center [90, 250] width 98 height 12
click at [98, 218] on p "Wallet Scans" at bounding box center [79, 216] width 77 height 12
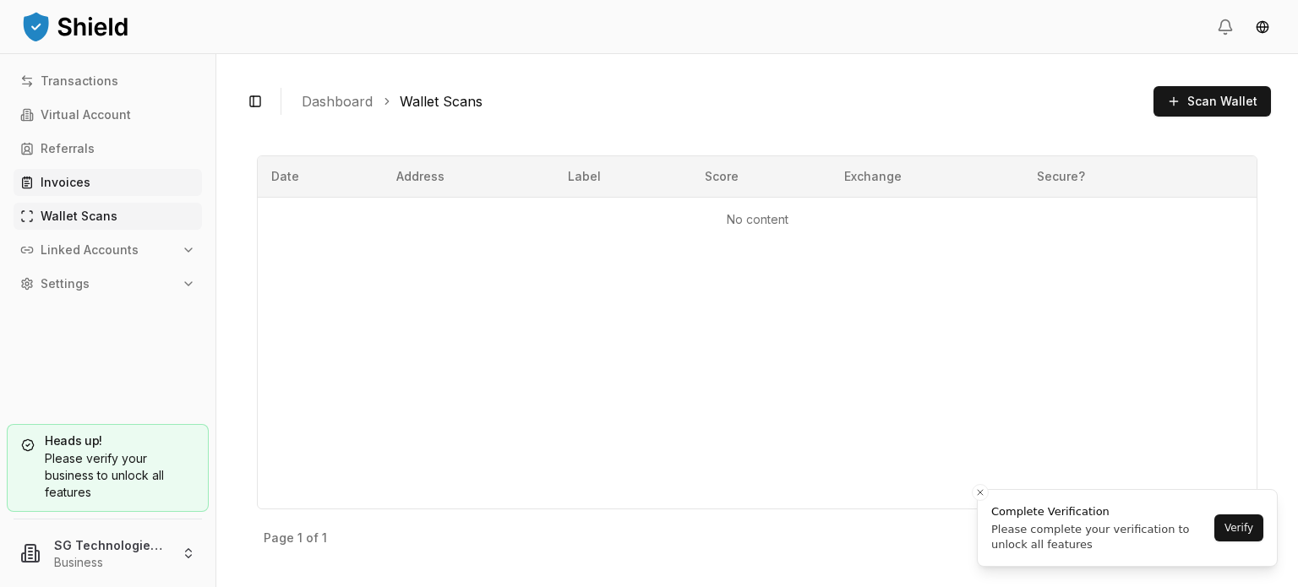
click at [71, 185] on p "Invoices" at bounding box center [66, 183] width 50 height 12
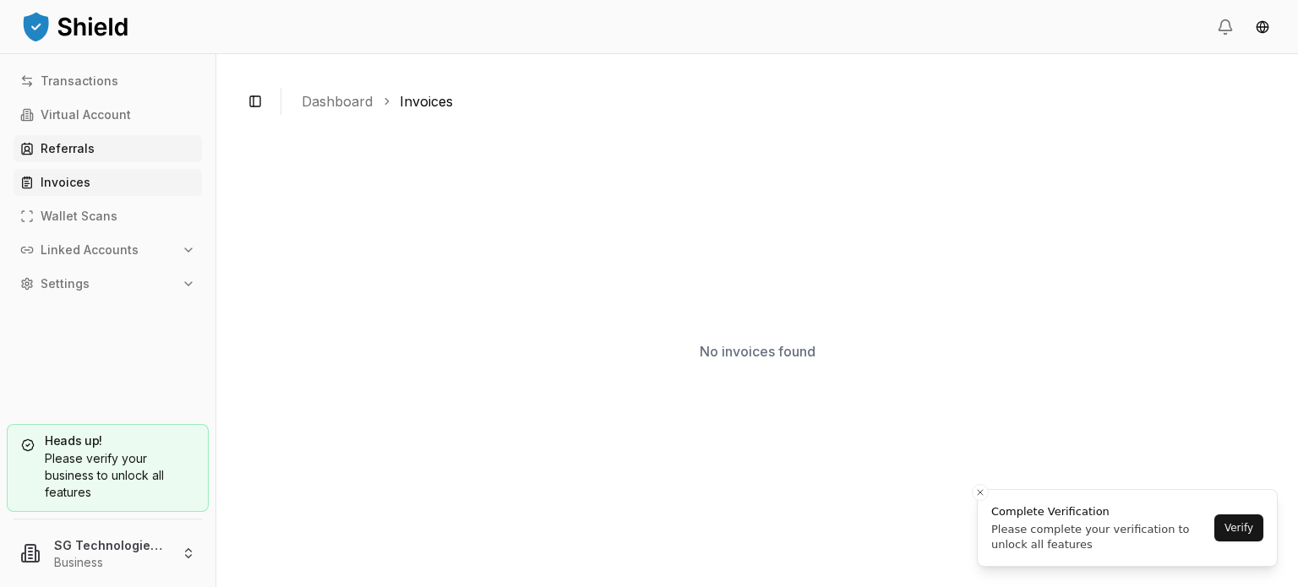
click at [79, 155] on p "Referrals" at bounding box center [68, 149] width 54 height 12
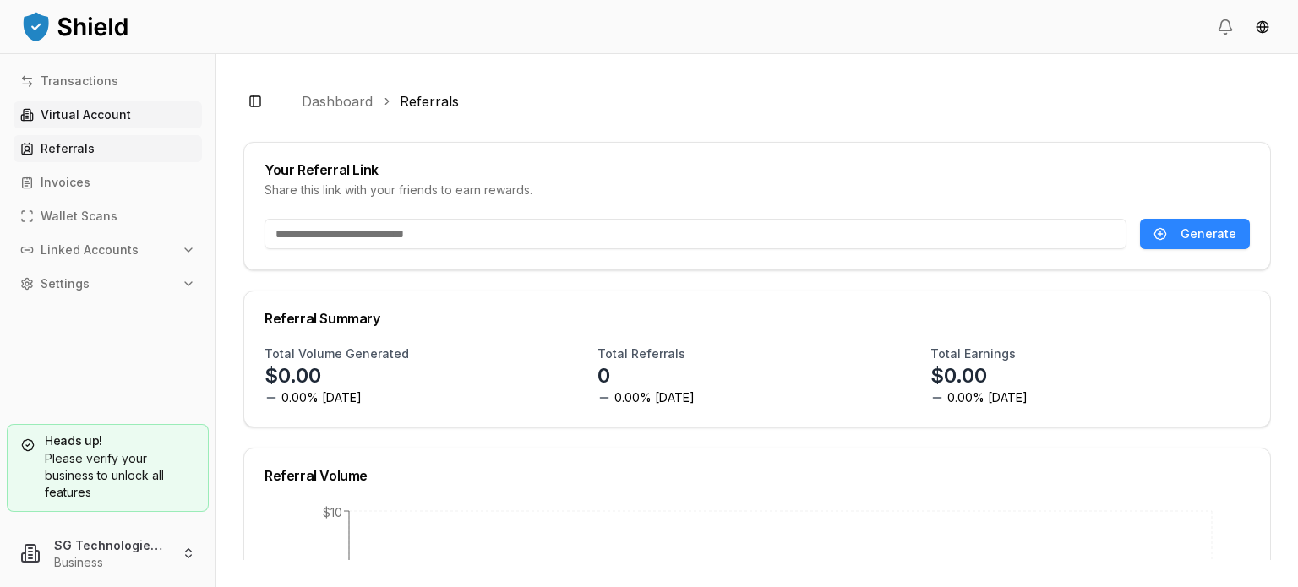
click at [107, 120] on p "Virtual Account" at bounding box center [86, 115] width 90 height 12
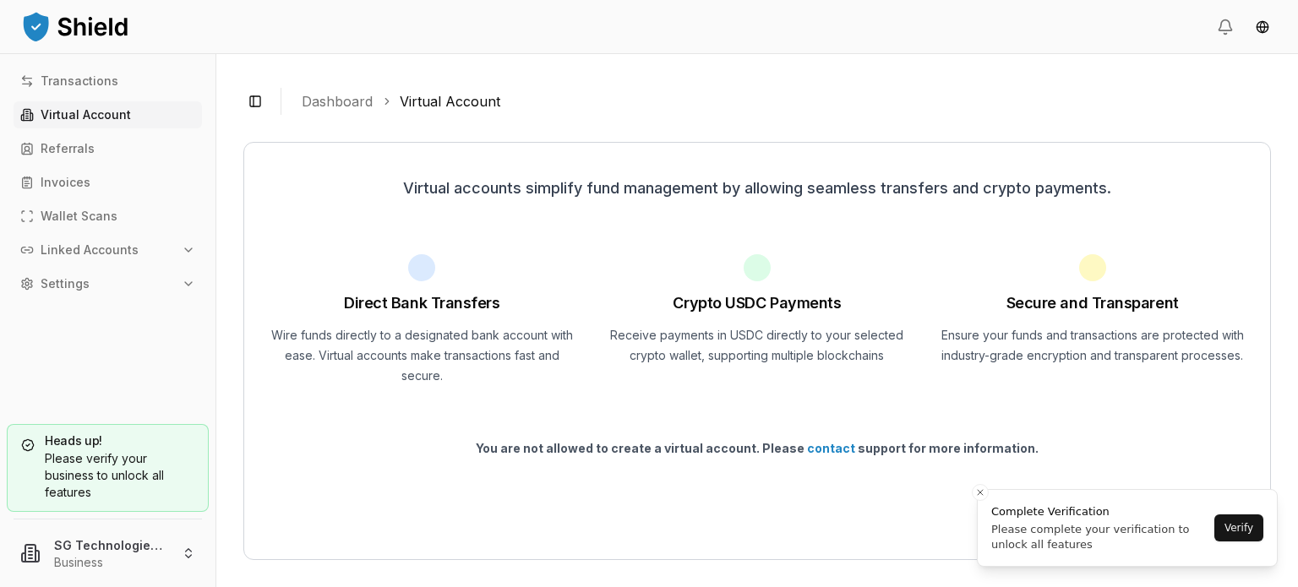
click at [1176, 405] on div "Virtual accounts simplify fund management by allowing seamless transfers and cr…" at bounding box center [757, 351] width 1028 height 418
click at [767, 107] on ol "Dashboard Virtual Account" at bounding box center [780, 101] width 956 height 20
click at [1016, 85] on div "Toggle Sidebar Dashboard Virtual Account" at bounding box center [757, 101] width 1028 height 41
click at [100, 249] on p "Linked Accounts" at bounding box center [90, 250] width 98 height 12
click at [82, 161] on link "Referrals" at bounding box center [108, 148] width 188 height 27
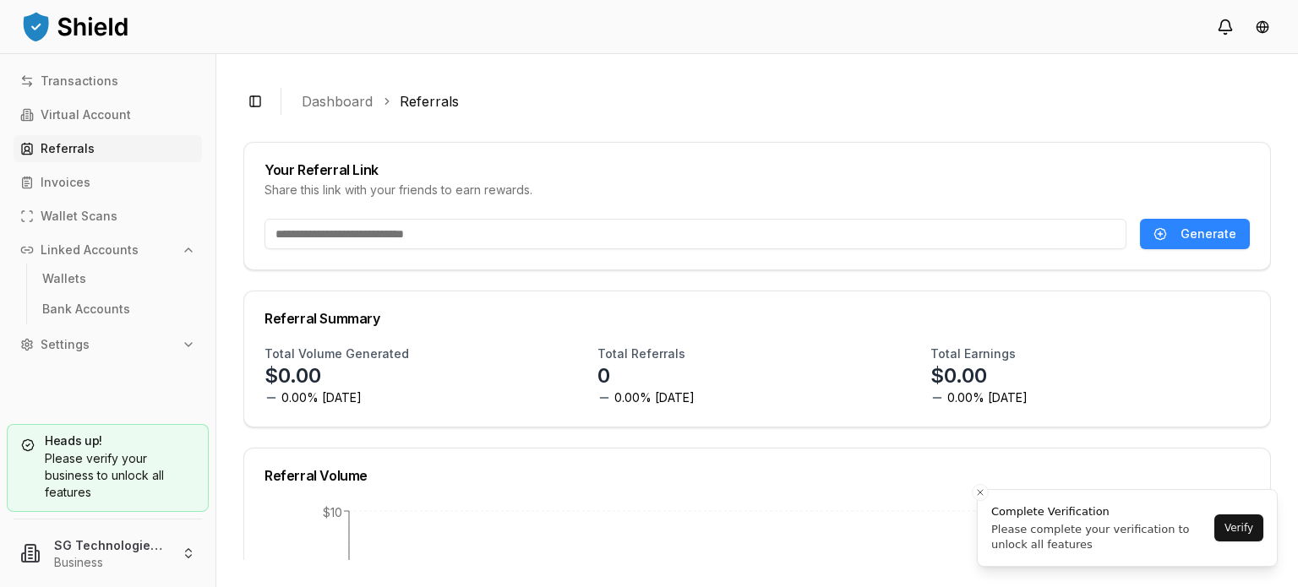
click at [1223, 29] on icon at bounding box center [1225, 27] width 17 height 17
